Goal: Information Seeking & Learning: Check status

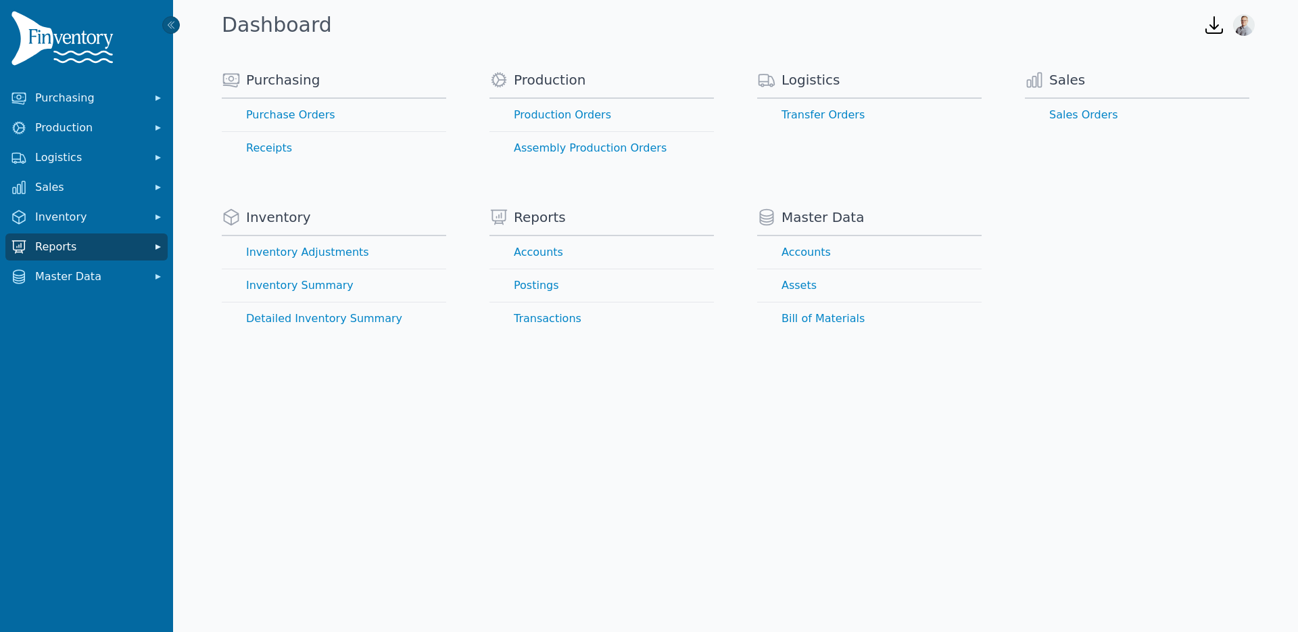
click at [84, 250] on span "Reports" at bounding box center [89, 247] width 108 height 16
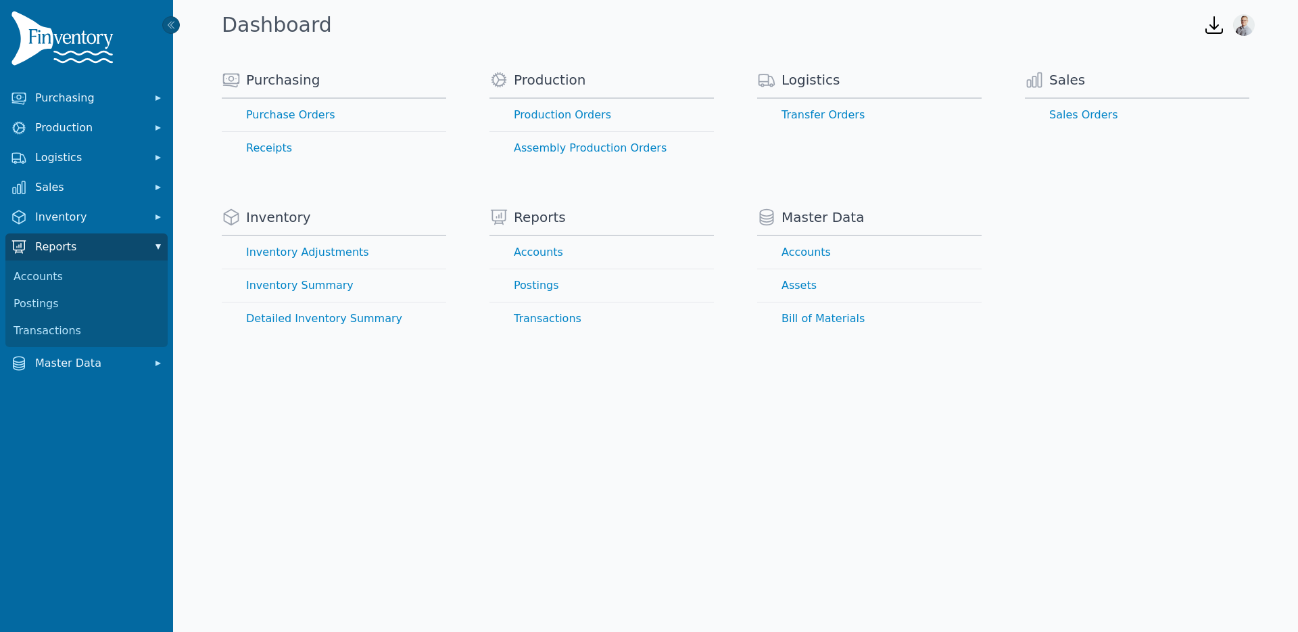
click at [84, 250] on span "Reports" at bounding box center [89, 247] width 108 height 16
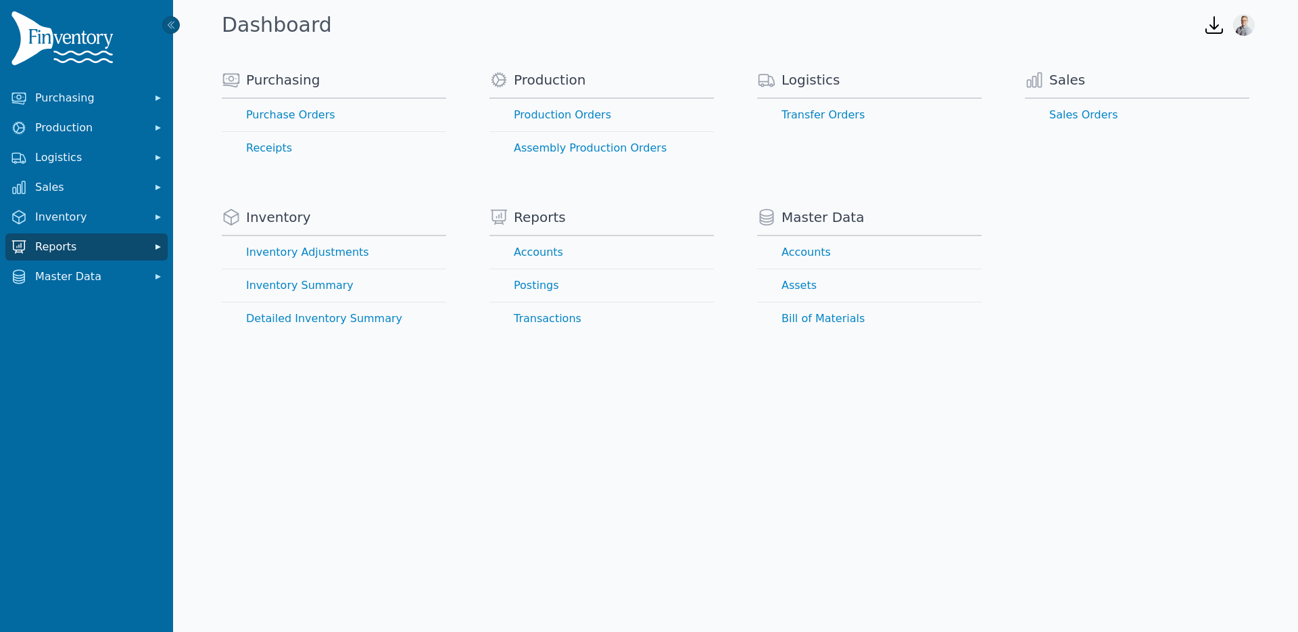
click at [82, 252] on span "Reports" at bounding box center [89, 247] width 108 height 16
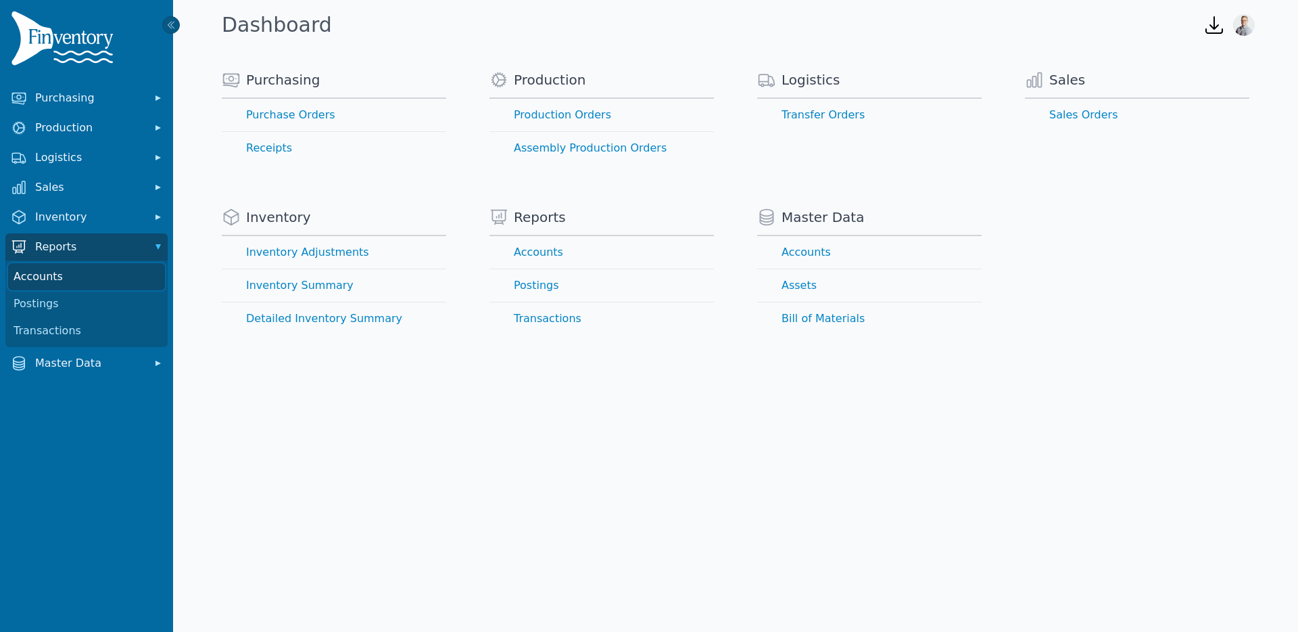
click at [68, 281] on link "Accounts" at bounding box center [86, 276] width 157 height 27
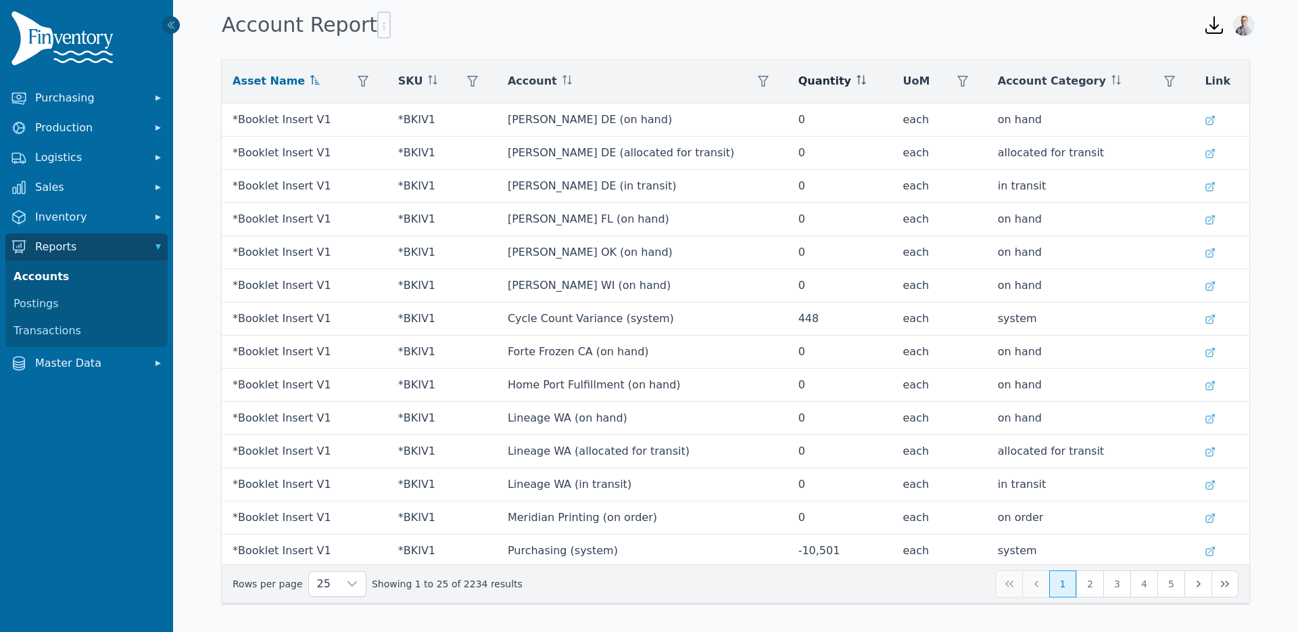
click at [857, 82] on icon at bounding box center [861, 79] width 9 height 9
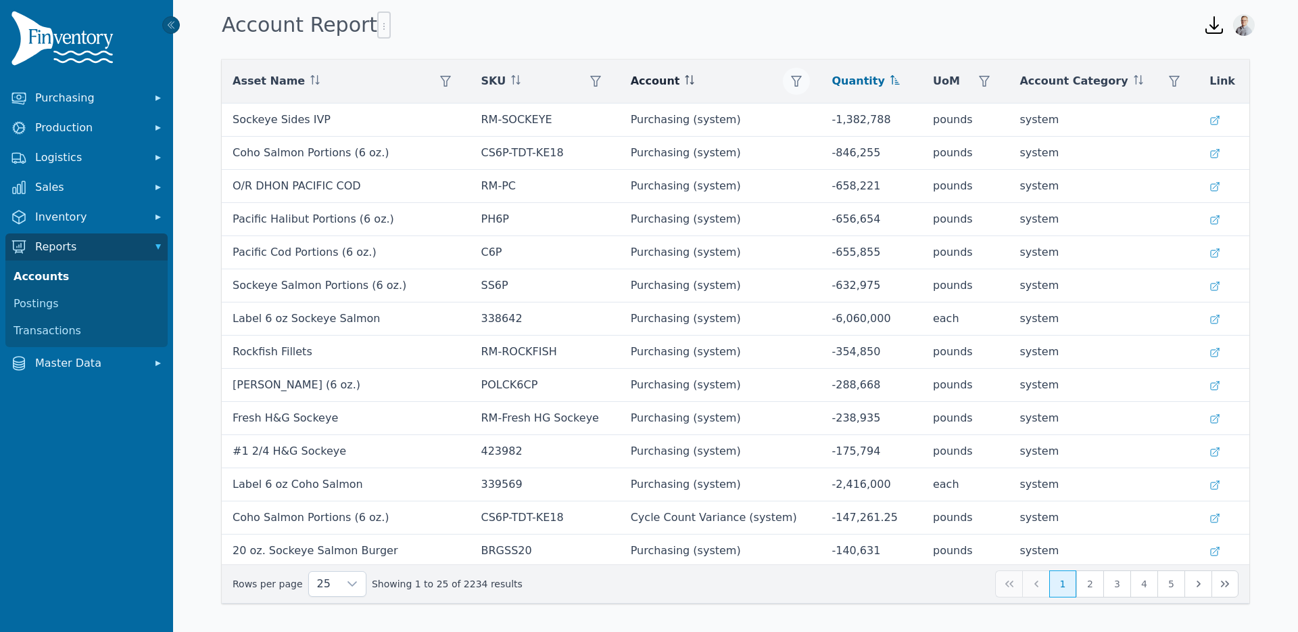
click at [790, 79] on button "button" at bounding box center [796, 81] width 27 height 27
click at [806, 110] on div "Any" at bounding box center [839, 117] width 116 height 27
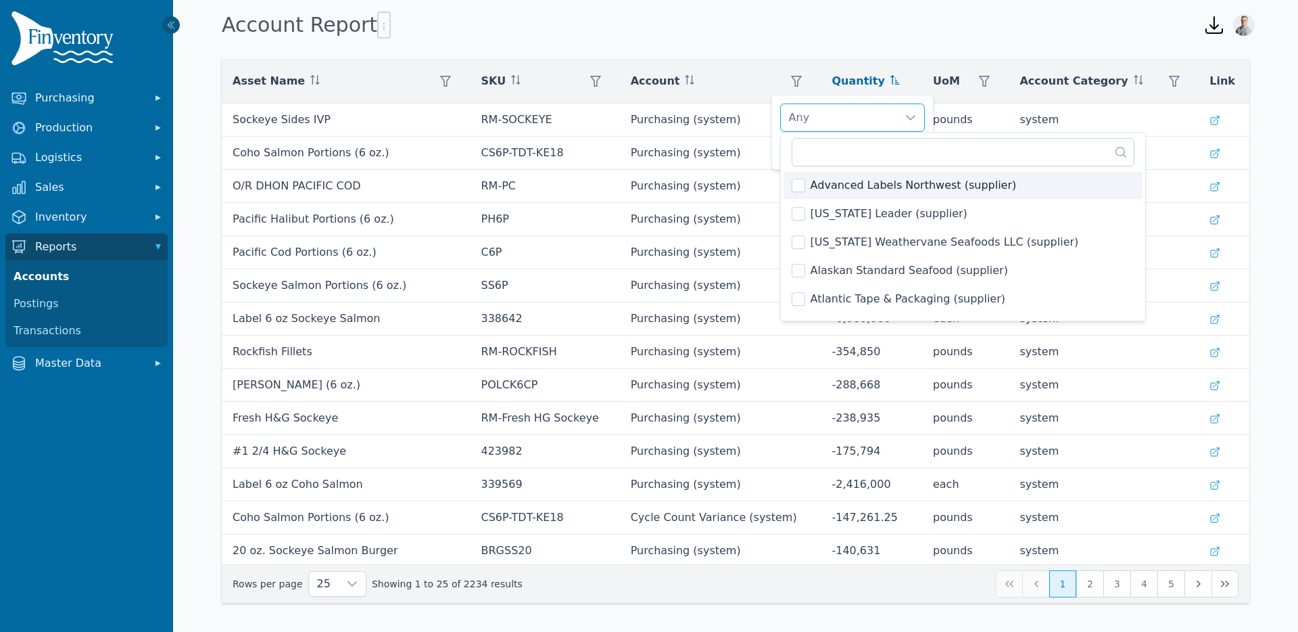
click at [766, 27] on div "Account Report" at bounding box center [701, 25] width 971 height 37
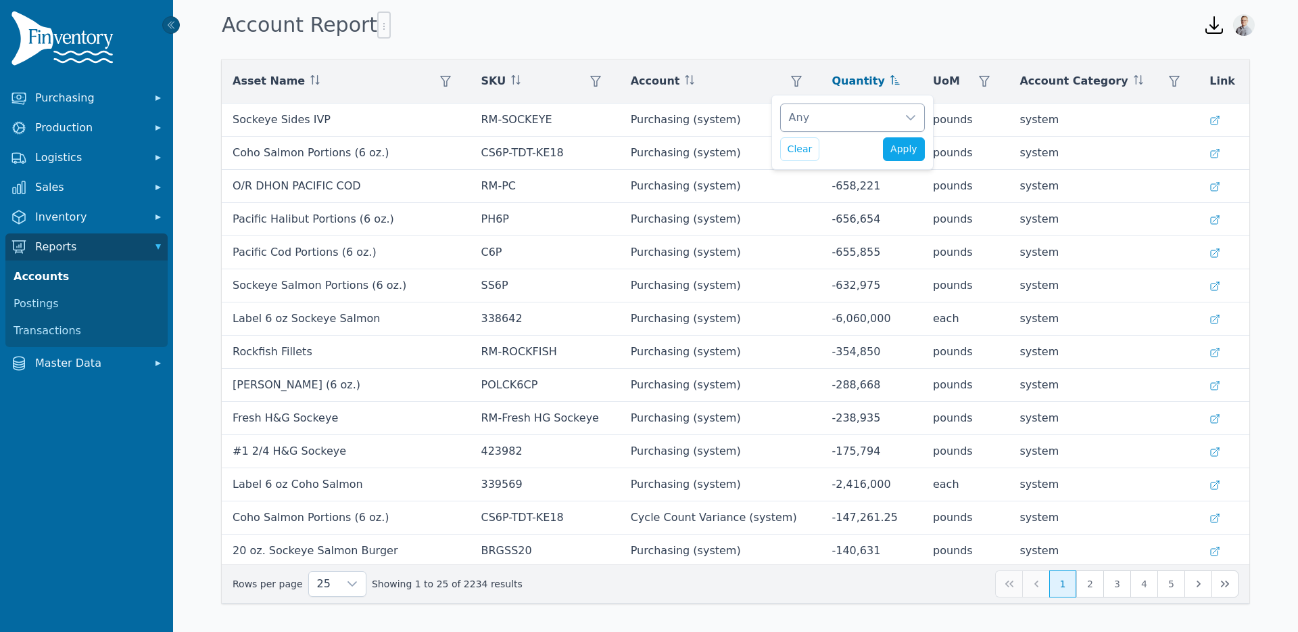
click at [794, 123] on div "Any" at bounding box center [839, 117] width 116 height 27
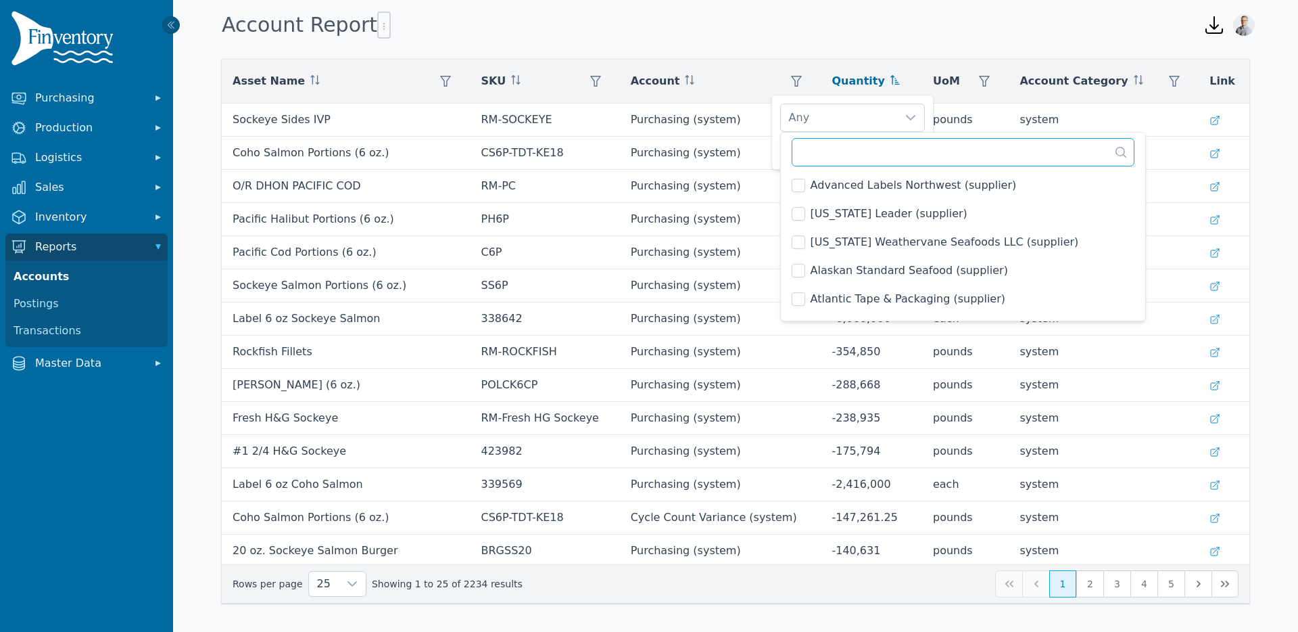
click at [813, 153] on input "text" at bounding box center [963, 152] width 343 height 28
click at [870, 31] on div "Account Report" at bounding box center [701, 25] width 971 height 37
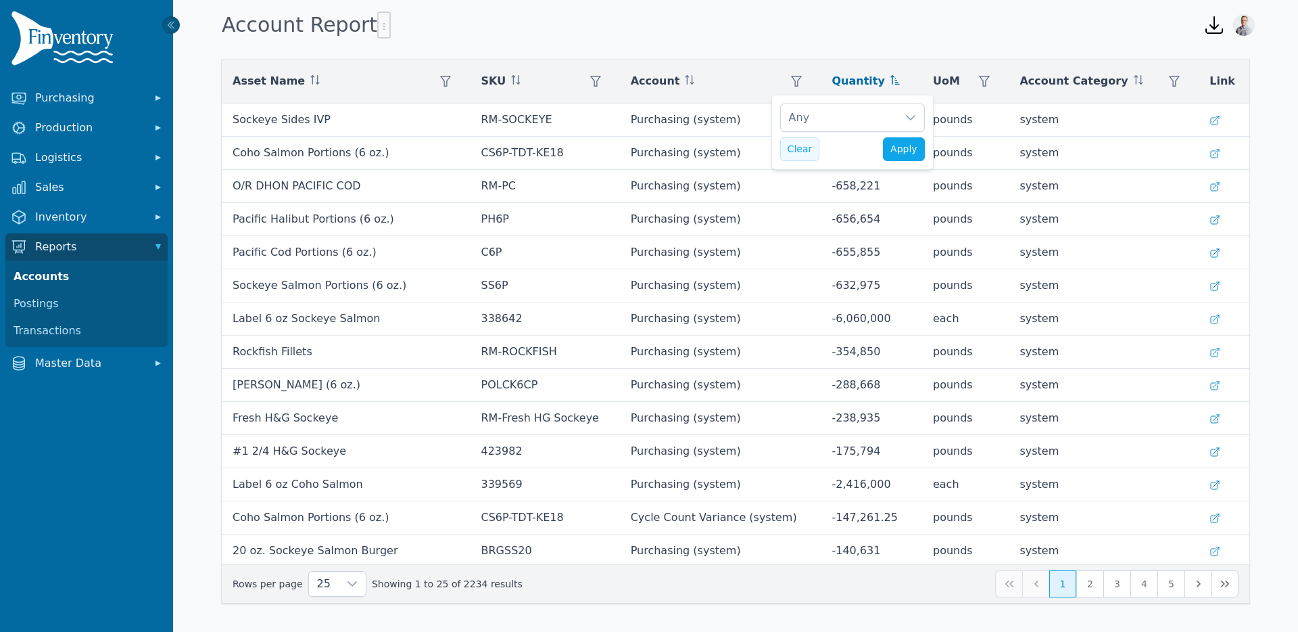
click at [800, 155] on button "Clear" at bounding box center [800, 149] width 40 height 24
click at [1134, 85] on span at bounding box center [1138, 81] width 9 height 16
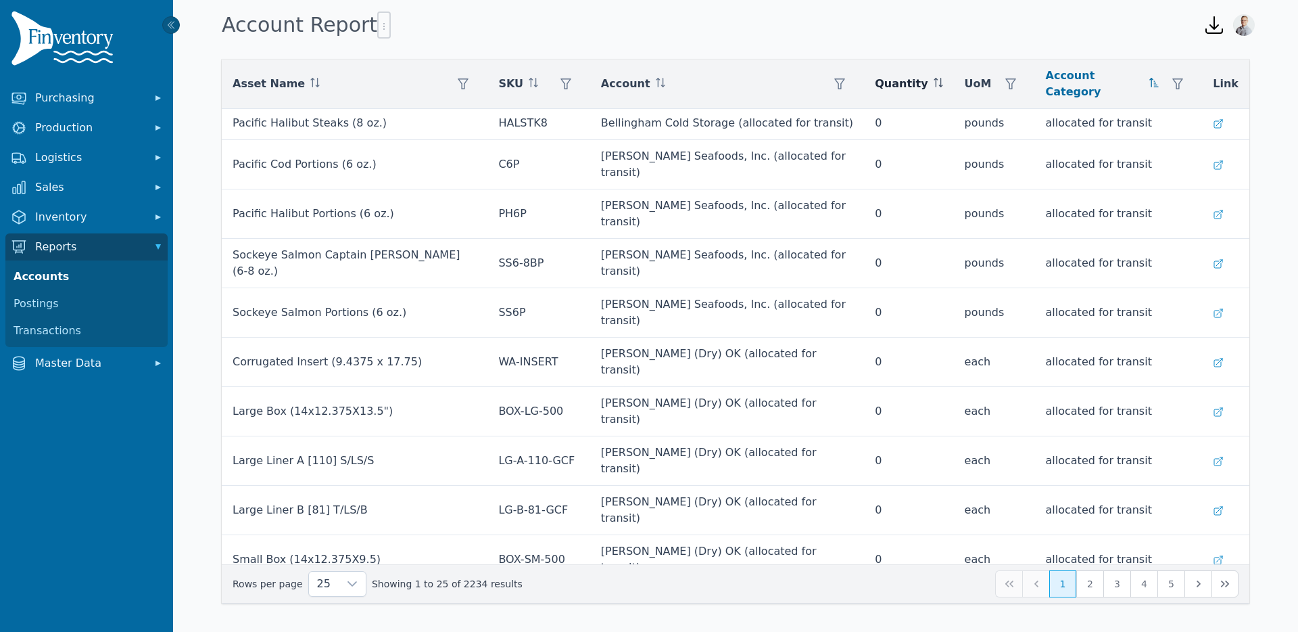
click at [921, 85] on div "Quantity" at bounding box center [909, 84] width 68 height 16
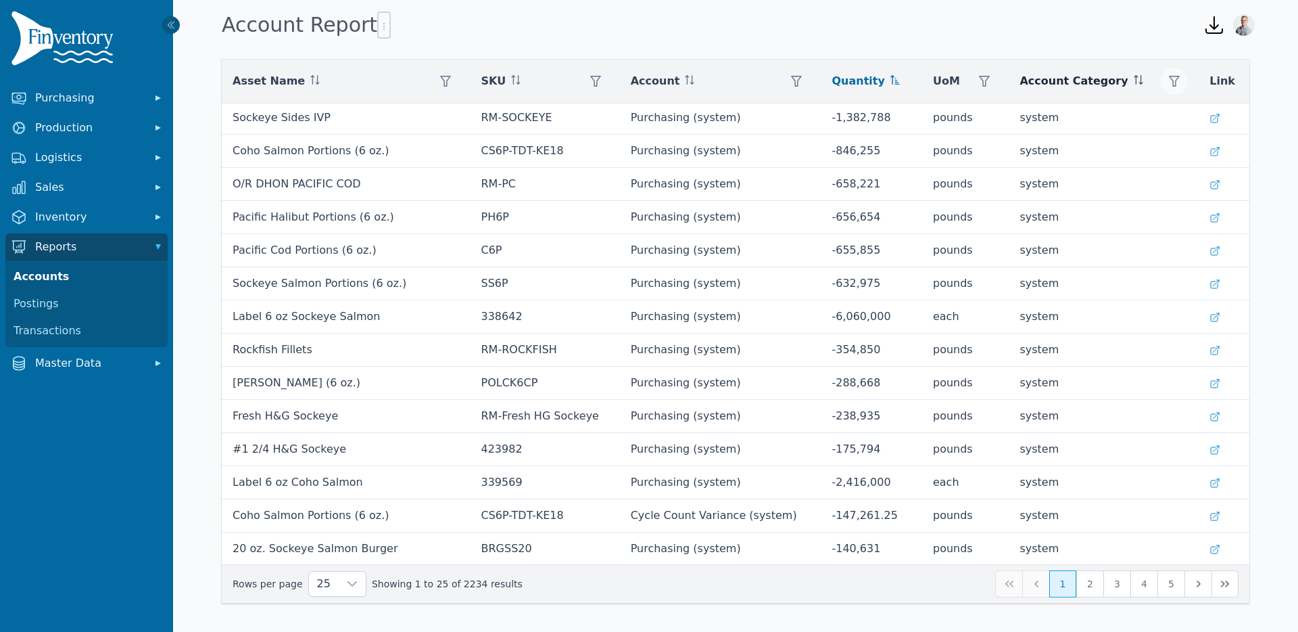
click at [1170, 78] on icon "button" at bounding box center [1174, 81] width 11 height 11
click at [1096, 121] on div "Any" at bounding box center [1093, 117] width 116 height 27
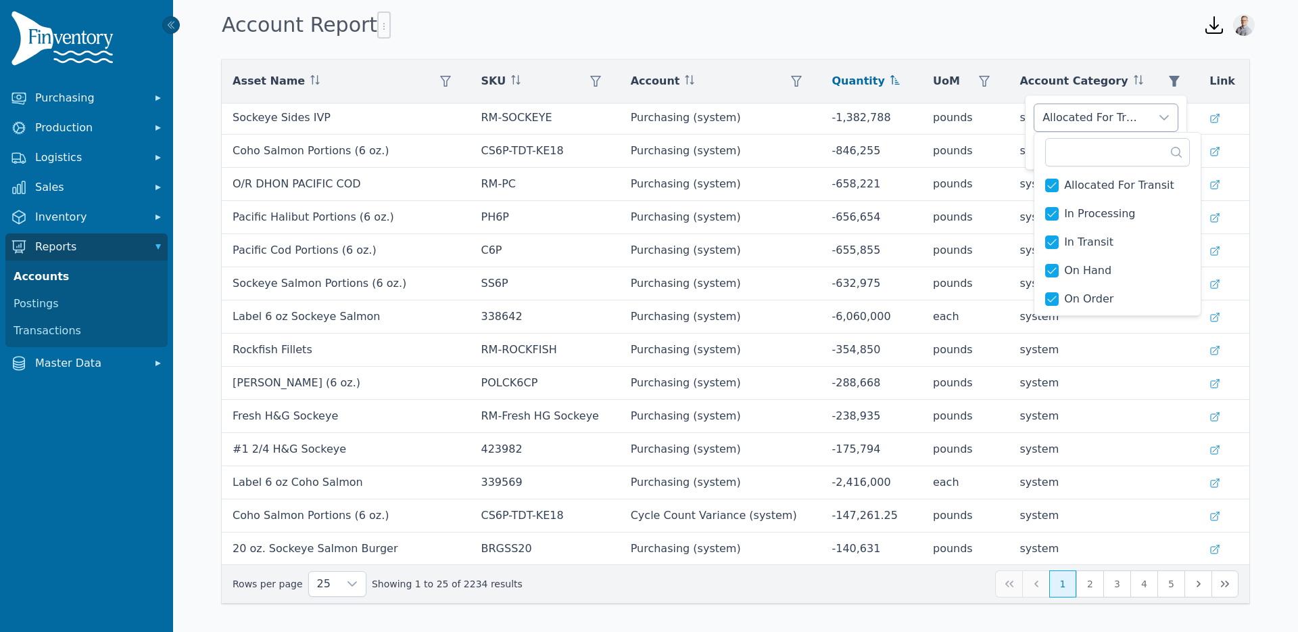
click at [1077, 113] on div "Allocated For Transit, On Order, On Hand, In Transit, In Processing" at bounding box center [1093, 117] width 116 height 27
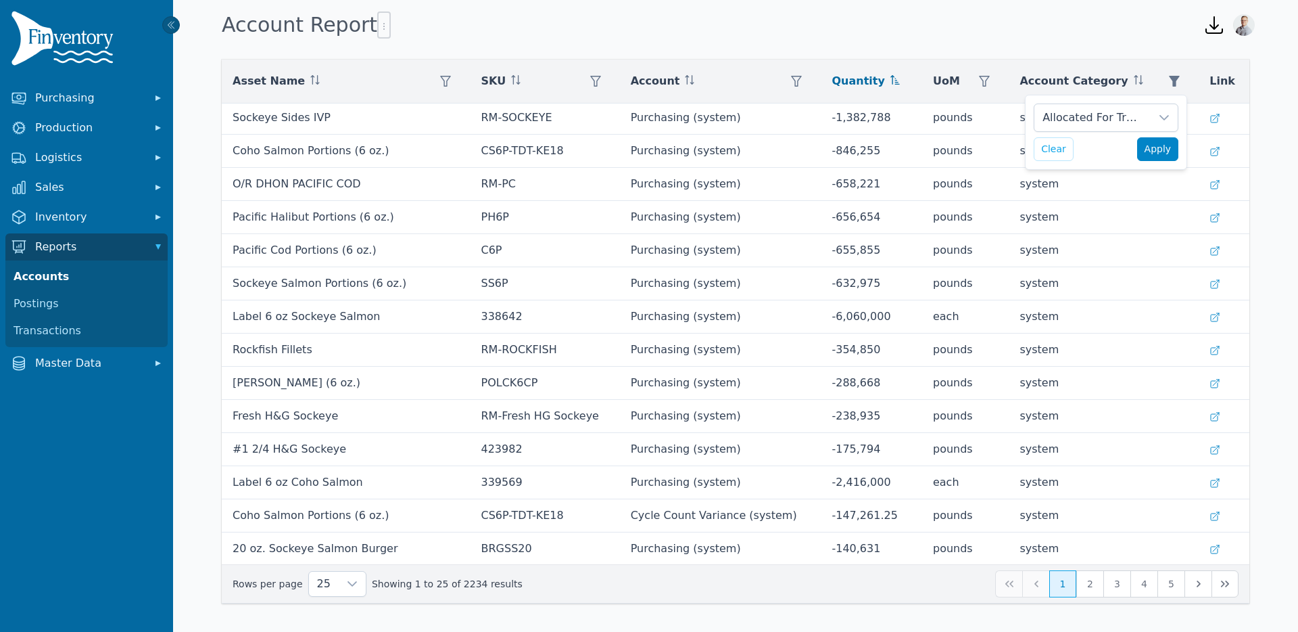
click at [1153, 153] on span "Apply" at bounding box center [1158, 149] width 27 height 14
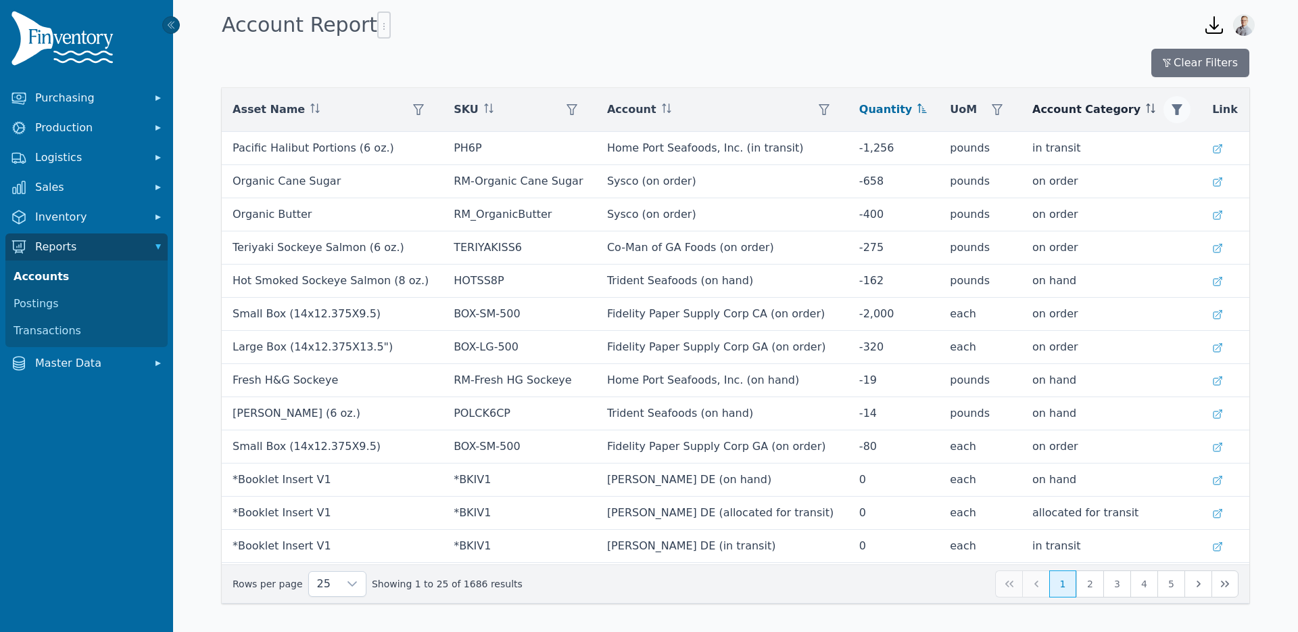
click at [1183, 103] on button "button" at bounding box center [1177, 109] width 27 height 27
click at [1111, 142] on div "Allocated For Transit, On Order, On Hand, In Transit, In Processing" at bounding box center [1096, 146] width 116 height 27
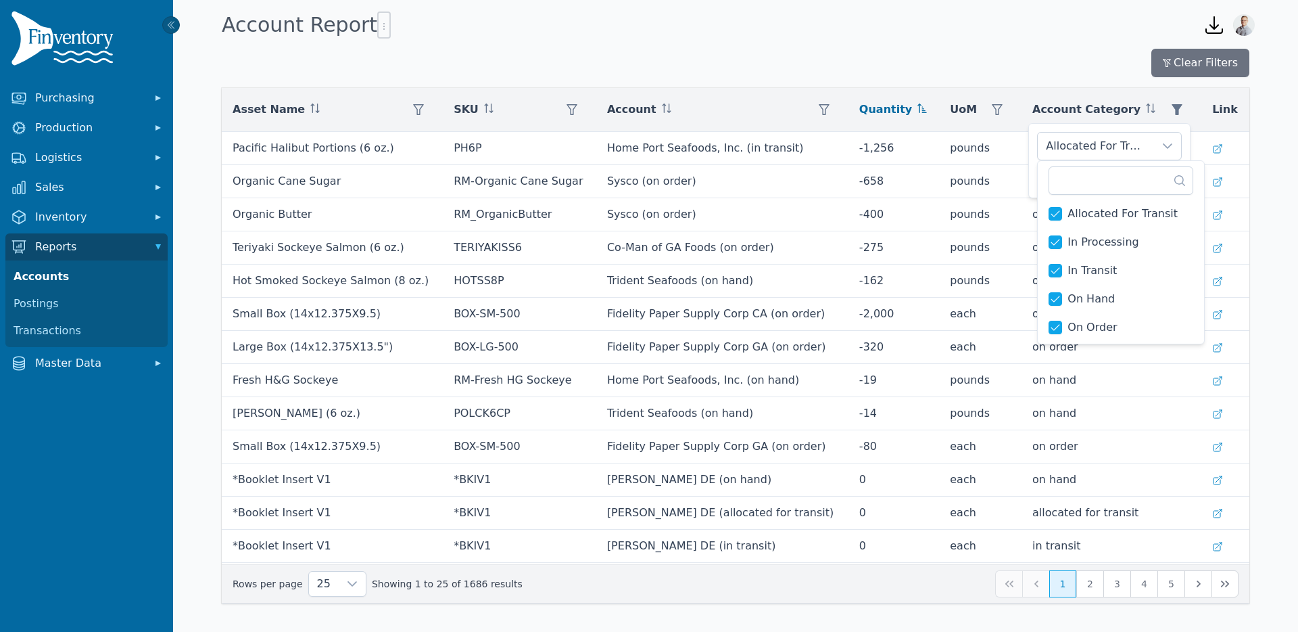
click at [978, 26] on div "Account Report" at bounding box center [701, 25] width 971 height 37
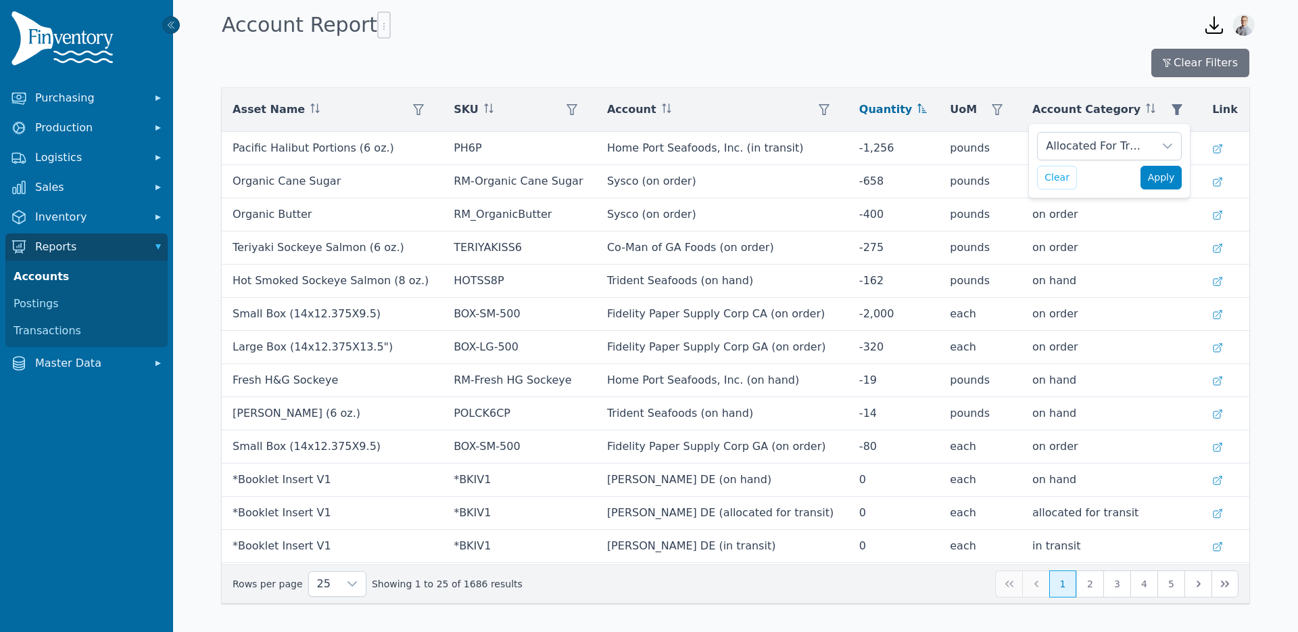
click at [1165, 179] on span "Apply" at bounding box center [1161, 177] width 27 height 14
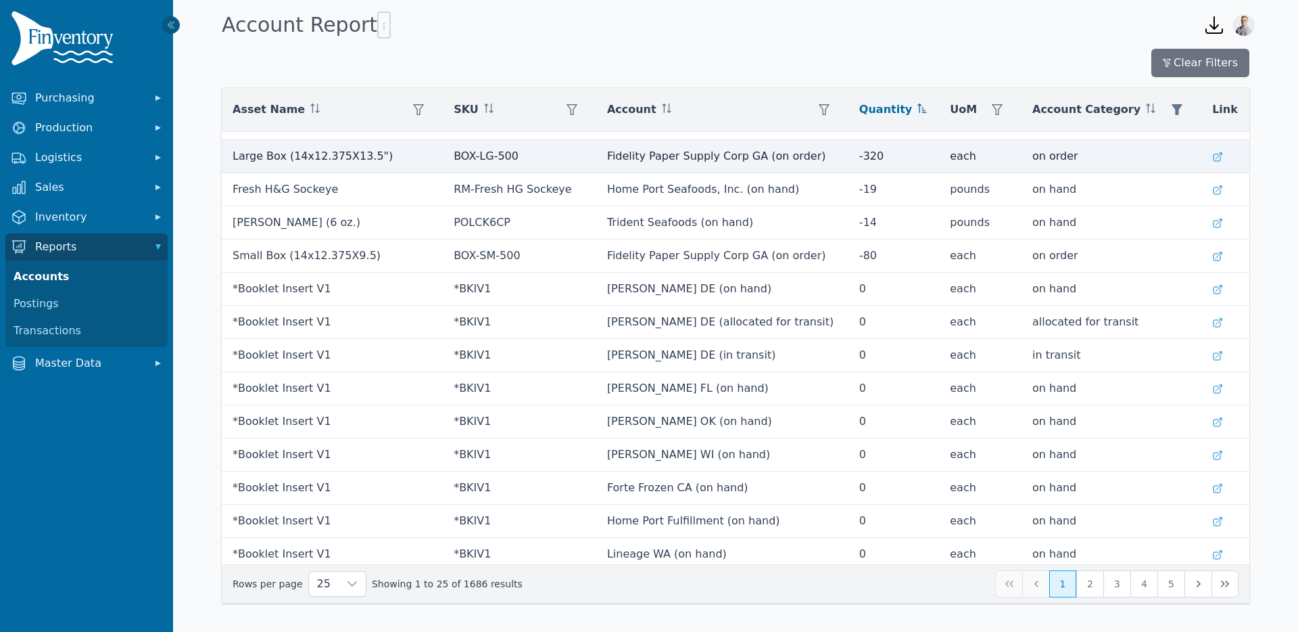
scroll to position [0, 0]
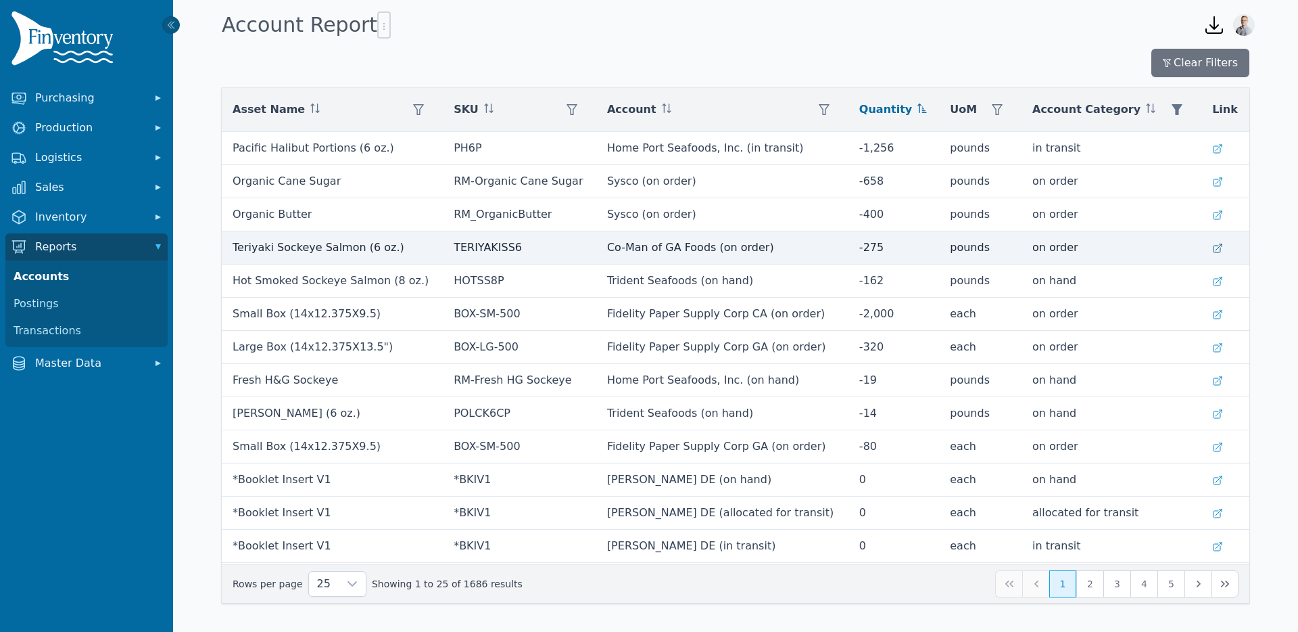
click at [1219, 248] on icon at bounding box center [1217, 248] width 11 height 11
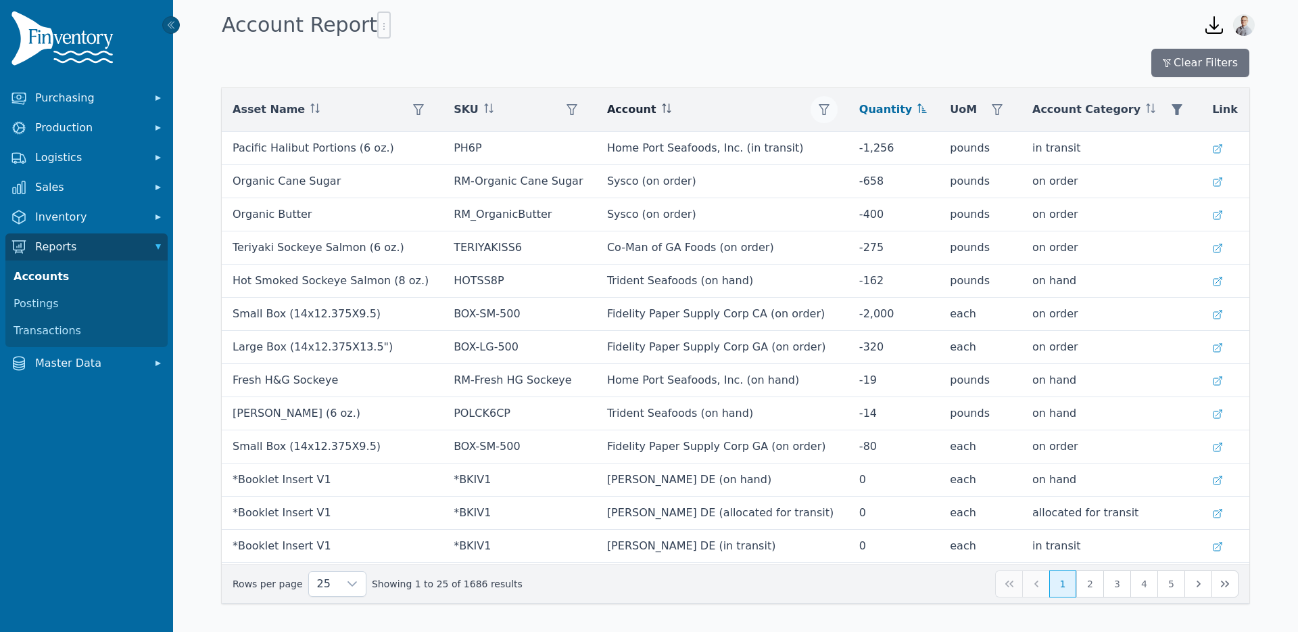
click at [825, 109] on icon "button" at bounding box center [824, 109] width 11 height 11
click at [841, 137] on div "Any" at bounding box center [876, 146] width 116 height 27
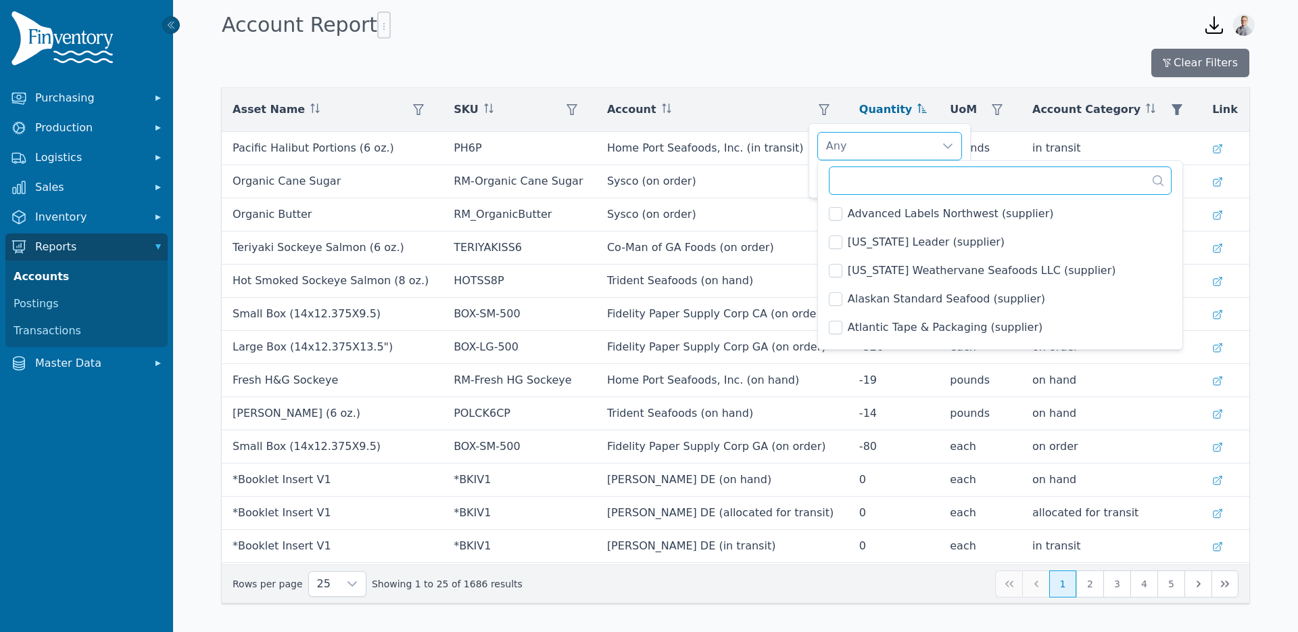
click at [849, 182] on input "text" at bounding box center [1000, 180] width 343 height 28
type input "**"
click at [857, 141] on div "Co-Man of GA Foods (processor)" at bounding box center [876, 146] width 116 height 27
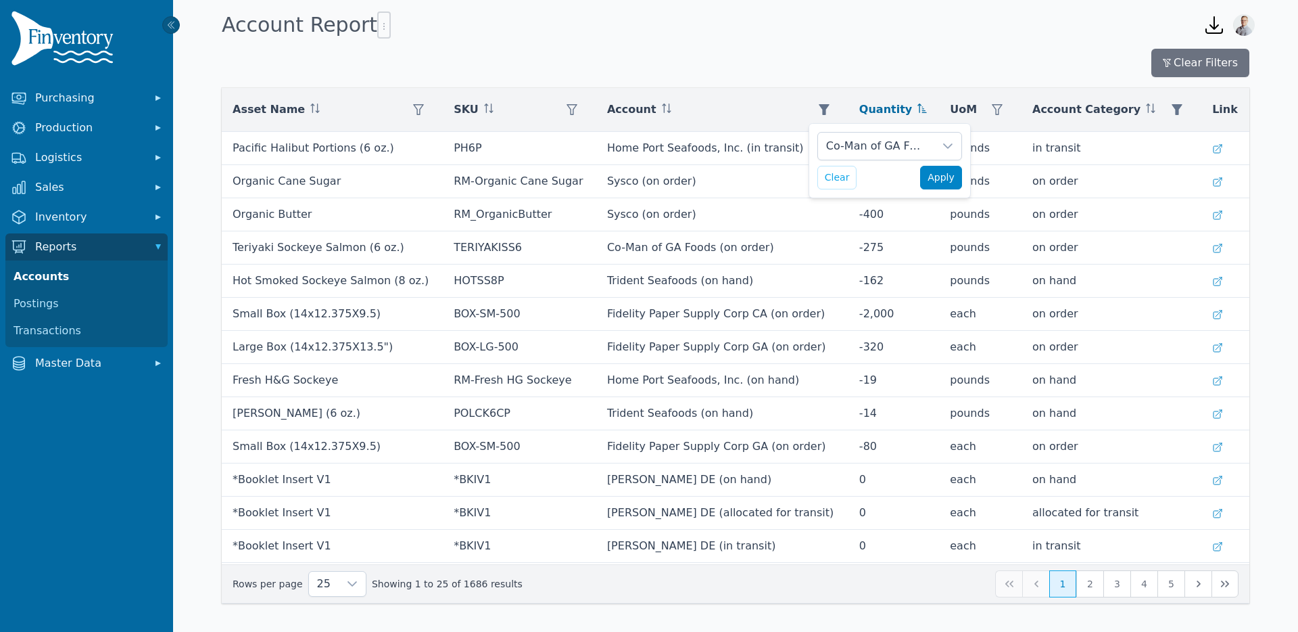
click at [950, 175] on span "Apply" at bounding box center [941, 177] width 27 height 14
